Goal: Transaction & Acquisition: Obtain resource

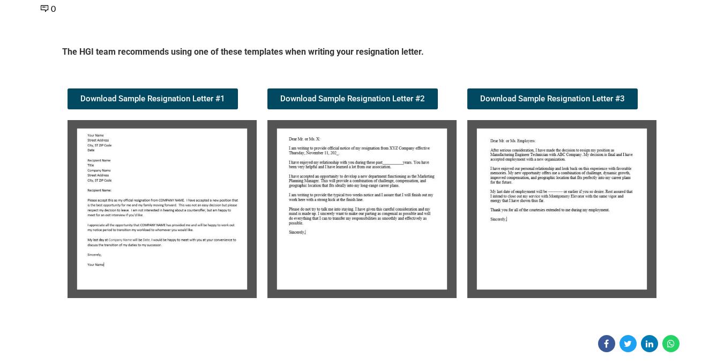
scroll to position [268, 0]
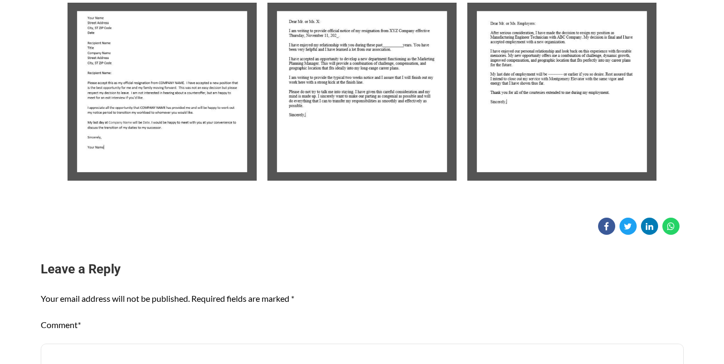
click at [159, 120] on img at bounding box center [161, 92] width 189 height 178
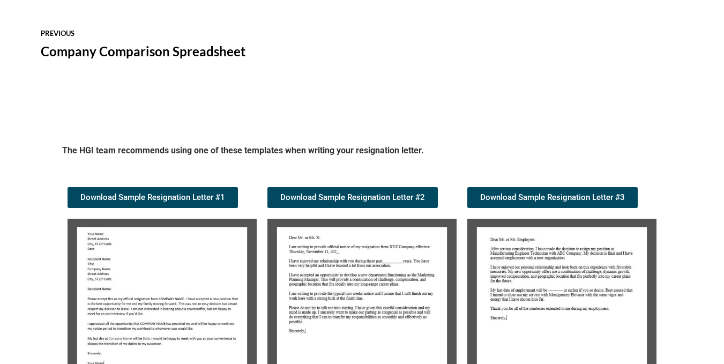
scroll to position [1064, 0]
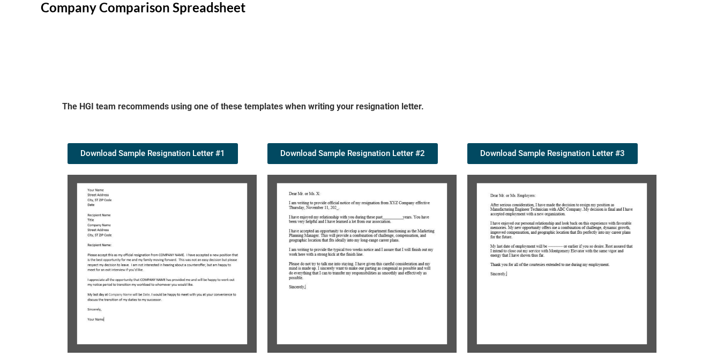
click at [186, 216] on img at bounding box center [161, 264] width 189 height 178
click at [163, 157] on span "Download Sample Resignation Letter #1" at bounding box center [152, 153] width 145 height 8
click at [407, 224] on img at bounding box center [361, 264] width 189 height 178
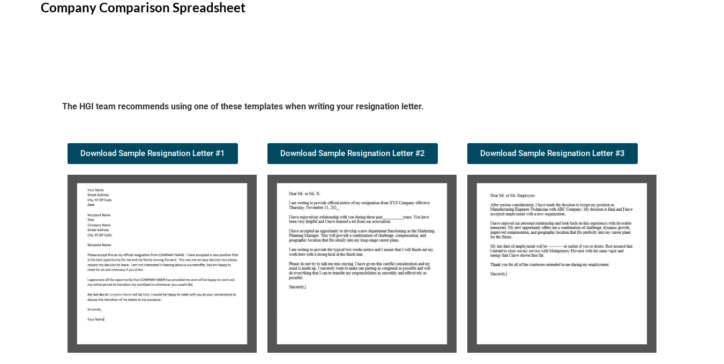
click at [394, 233] on img at bounding box center [361, 264] width 189 height 178
click at [349, 214] on img at bounding box center [361, 264] width 189 height 178
drag, startPoint x: 331, startPoint y: 220, endPoint x: 345, endPoint y: 215, distance: 14.9
click at [332, 220] on img at bounding box center [361, 264] width 189 height 178
click at [583, 222] on img at bounding box center [561, 264] width 189 height 178
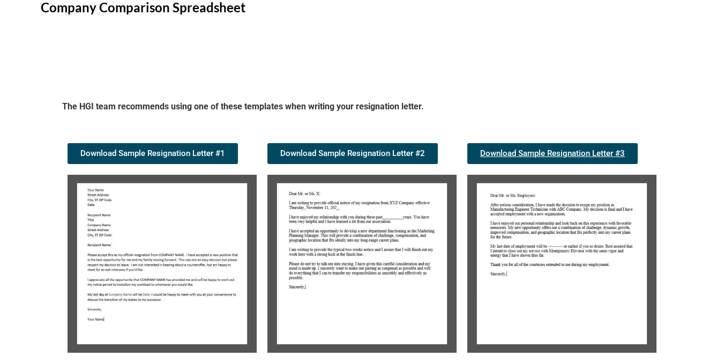
click at [562, 149] on span "Download Sample Resignation Letter #3" at bounding box center [552, 153] width 145 height 8
click at [351, 154] on span "Download Sample Resignation Letter #2" at bounding box center [352, 153] width 145 height 8
click at [583, 145] on link "Download Sample Resignation Letter #3" at bounding box center [552, 153] width 170 height 21
